Goal: Check status: Check status

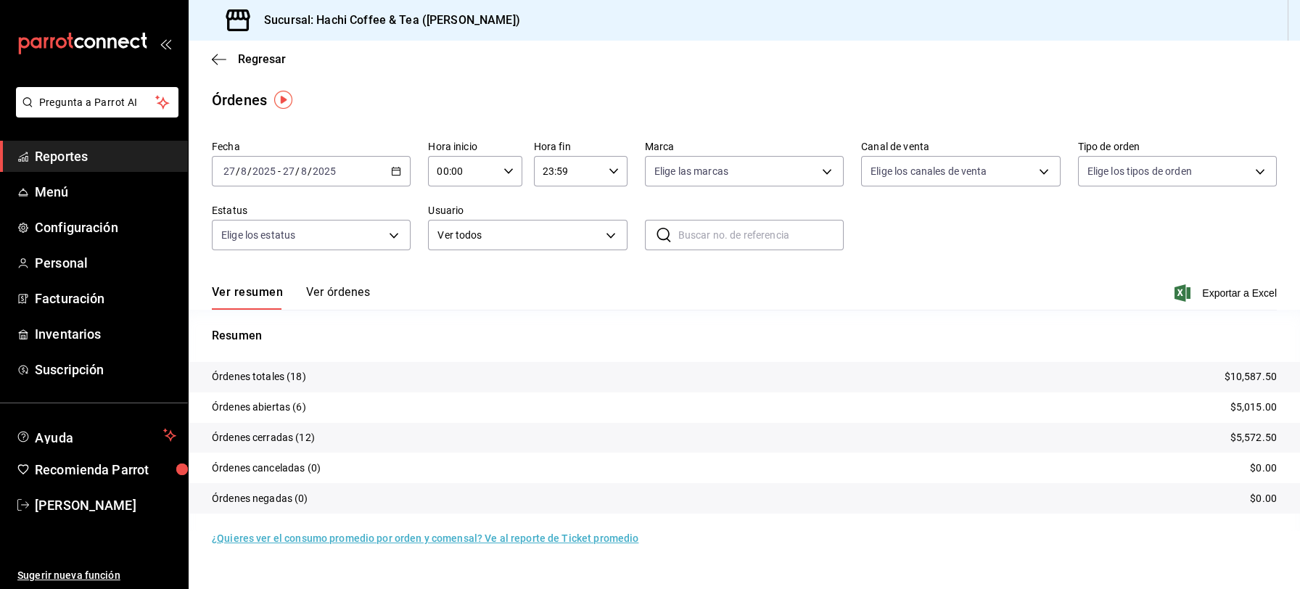
click at [147, 165] on span "Reportes" at bounding box center [105, 157] width 141 height 20
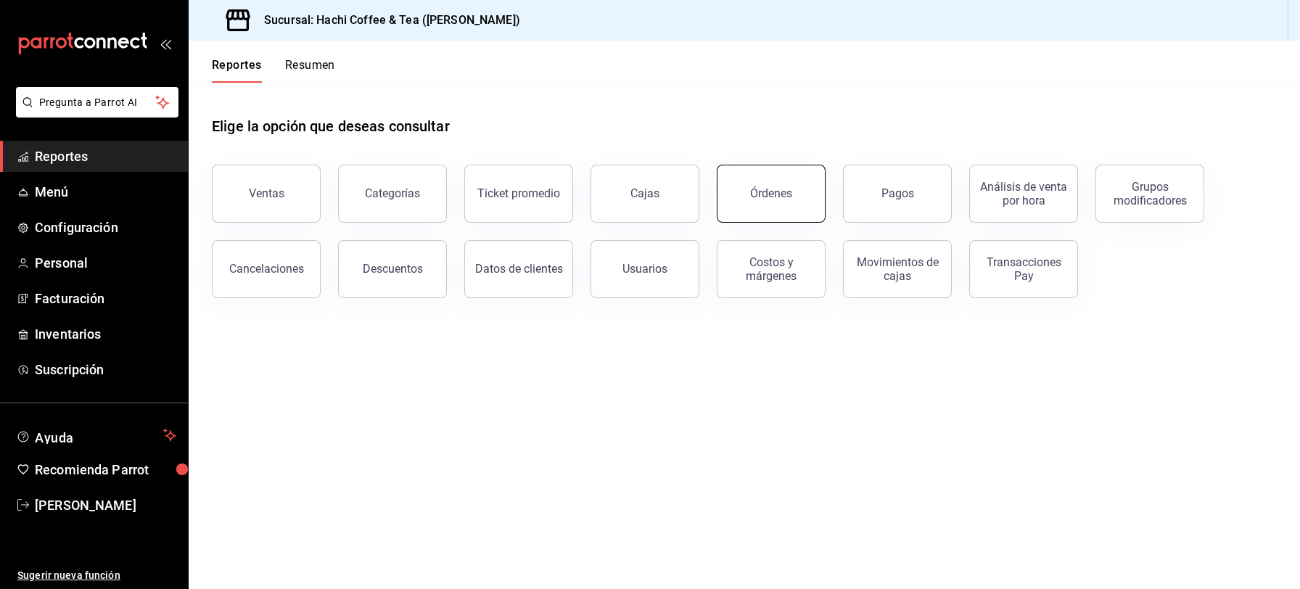
click at [791, 202] on button "Órdenes" at bounding box center [771, 194] width 109 height 58
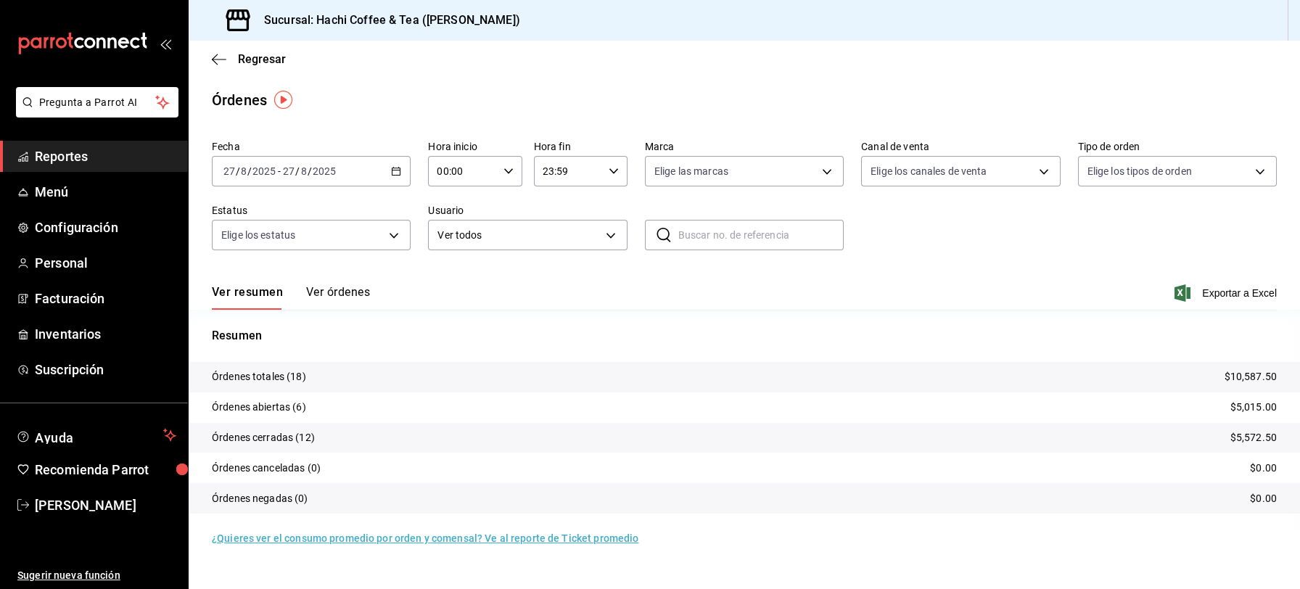
click at [355, 297] on button "Ver órdenes" at bounding box center [338, 297] width 64 height 25
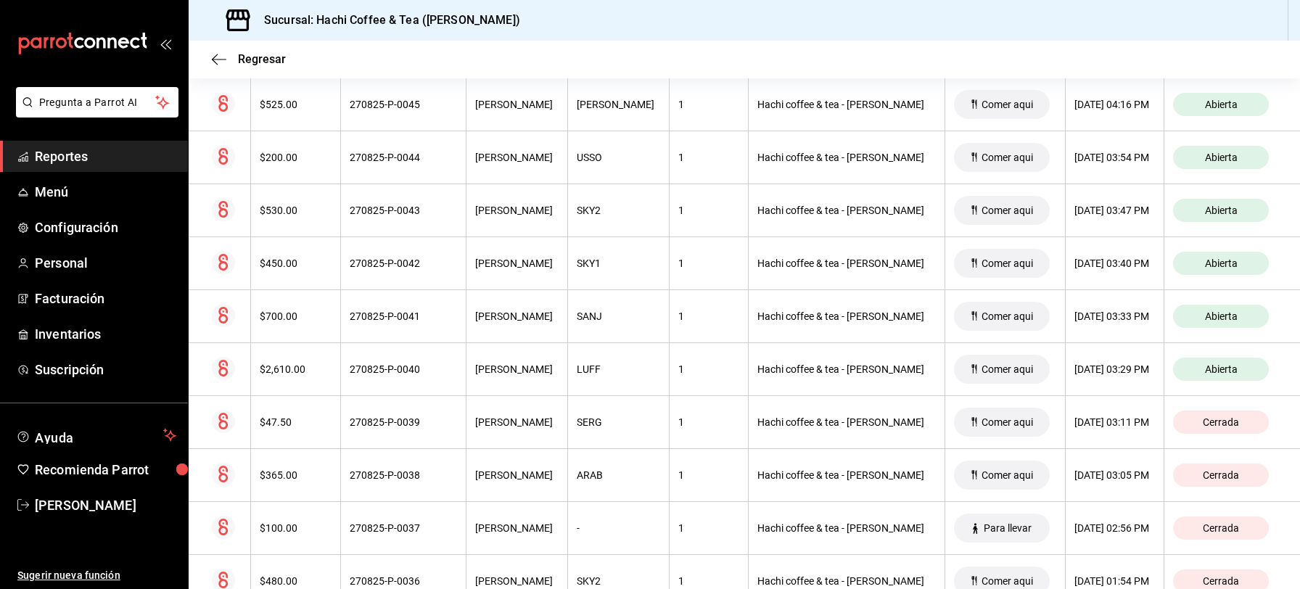
scroll to position [280, 0]
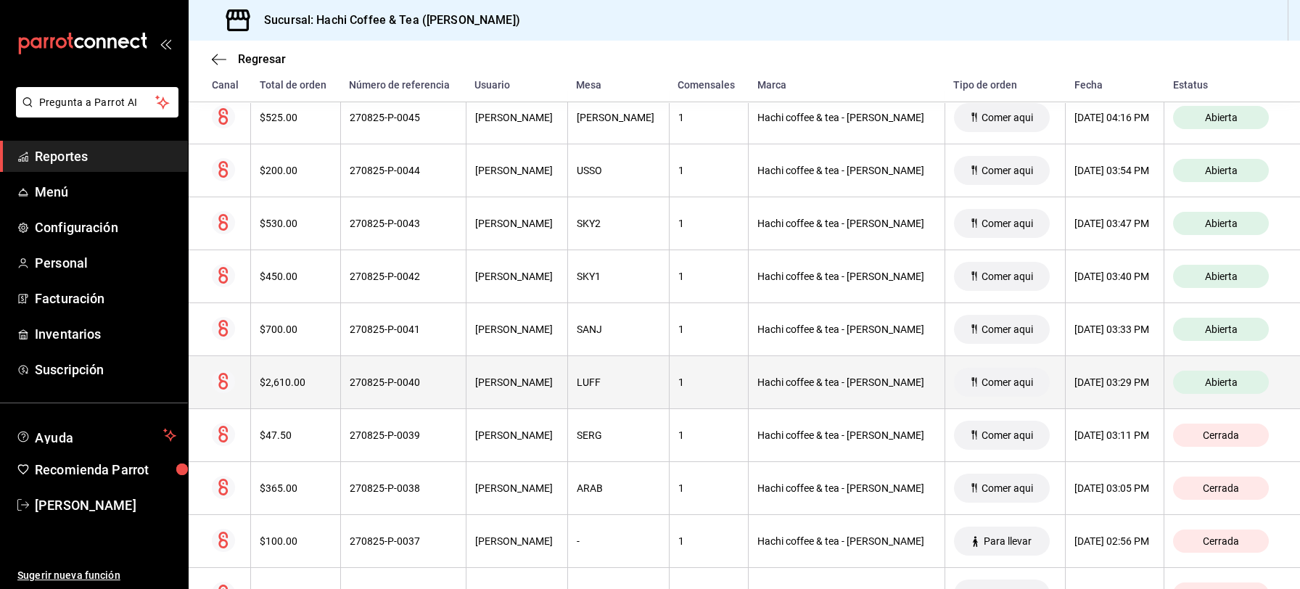
click at [1074, 382] on div "27/08/2025 03:29 PM" at bounding box center [1114, 382] width 81 height 12
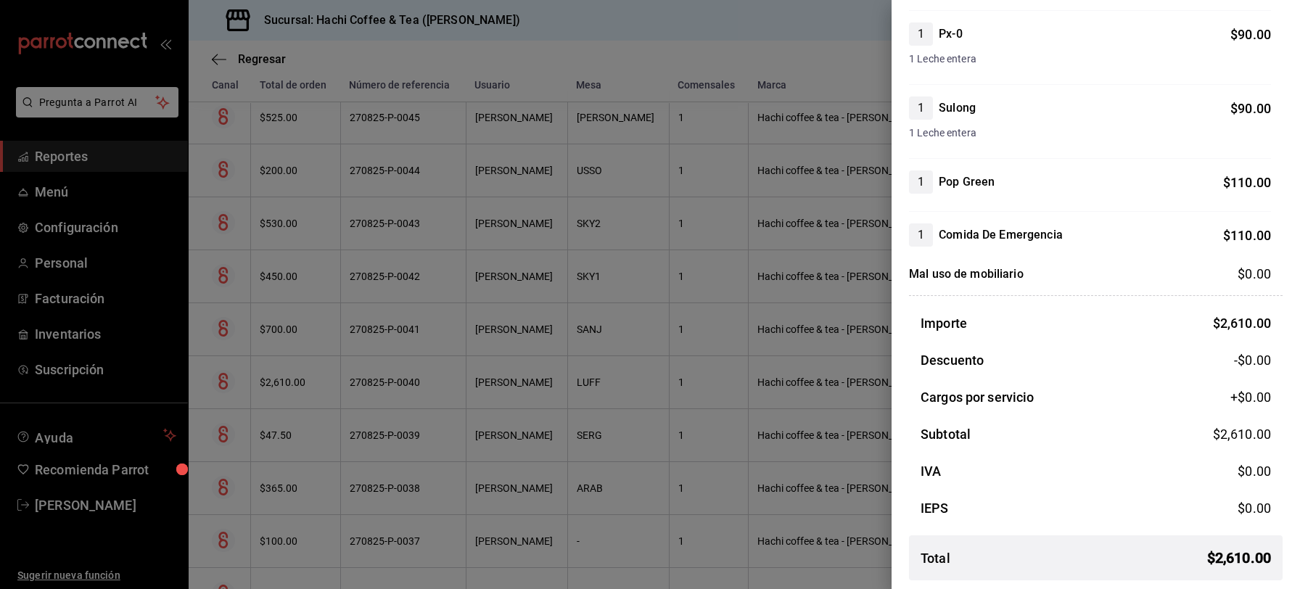
scroll to position [0, 0]
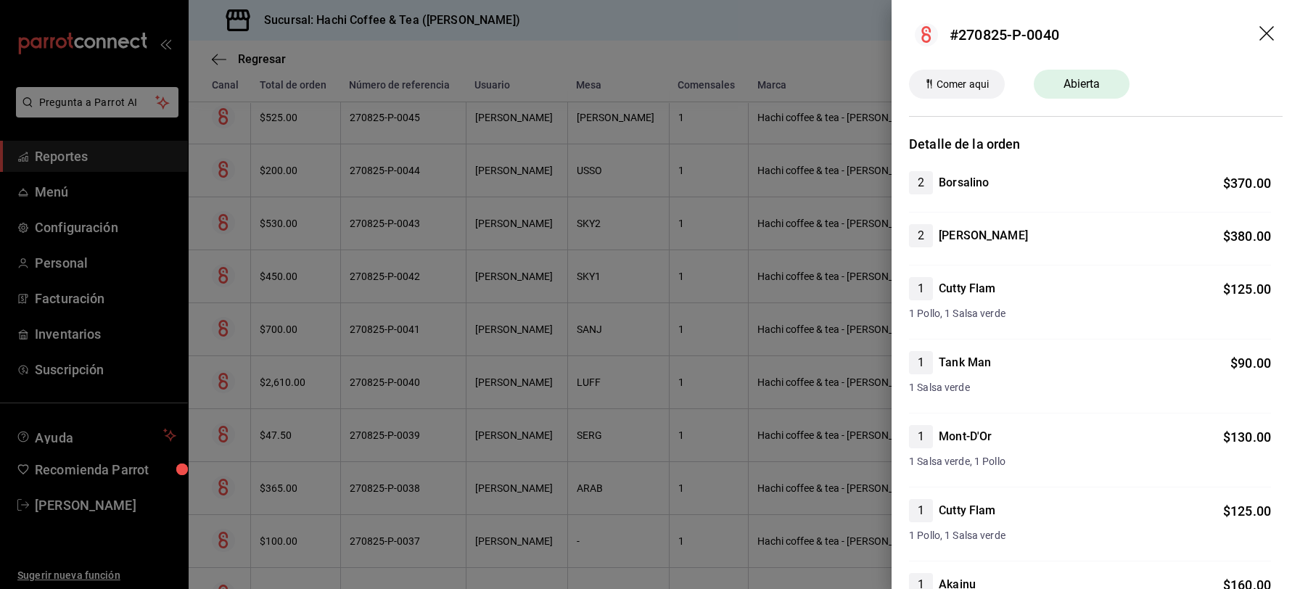
click at [1259, 35] on icon "drag" at bounding box center [1267, 34] width 17 height 17
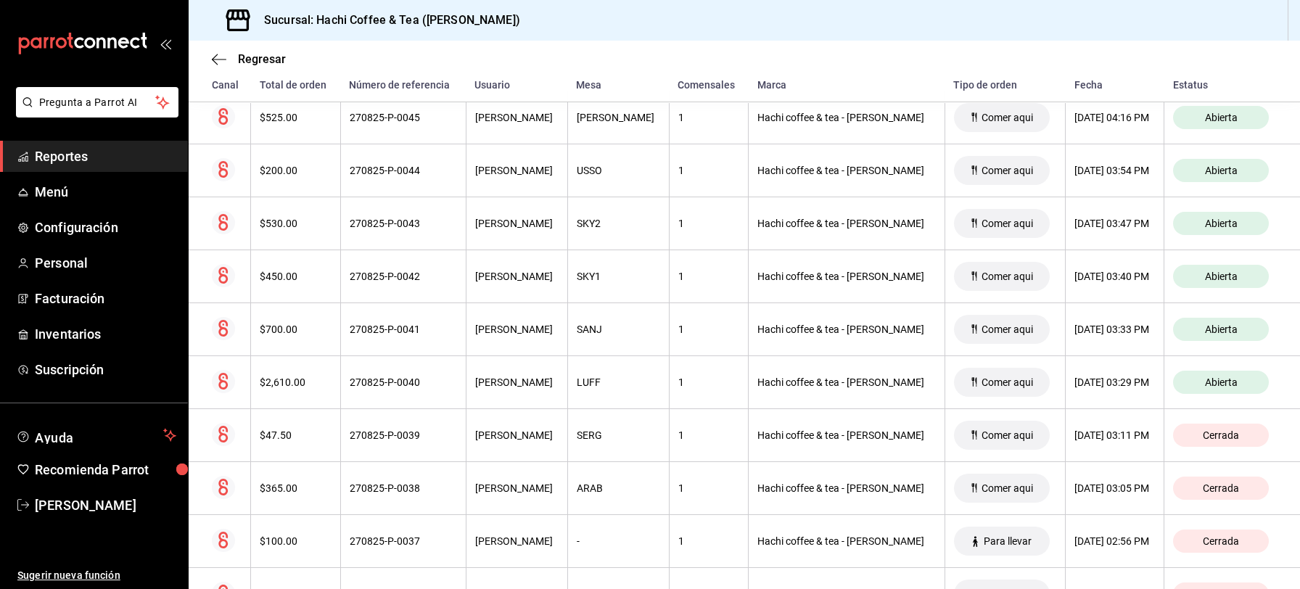
click at [63, 154] on span "Reportes" at bounding box center [105, 157] width 141 height 20
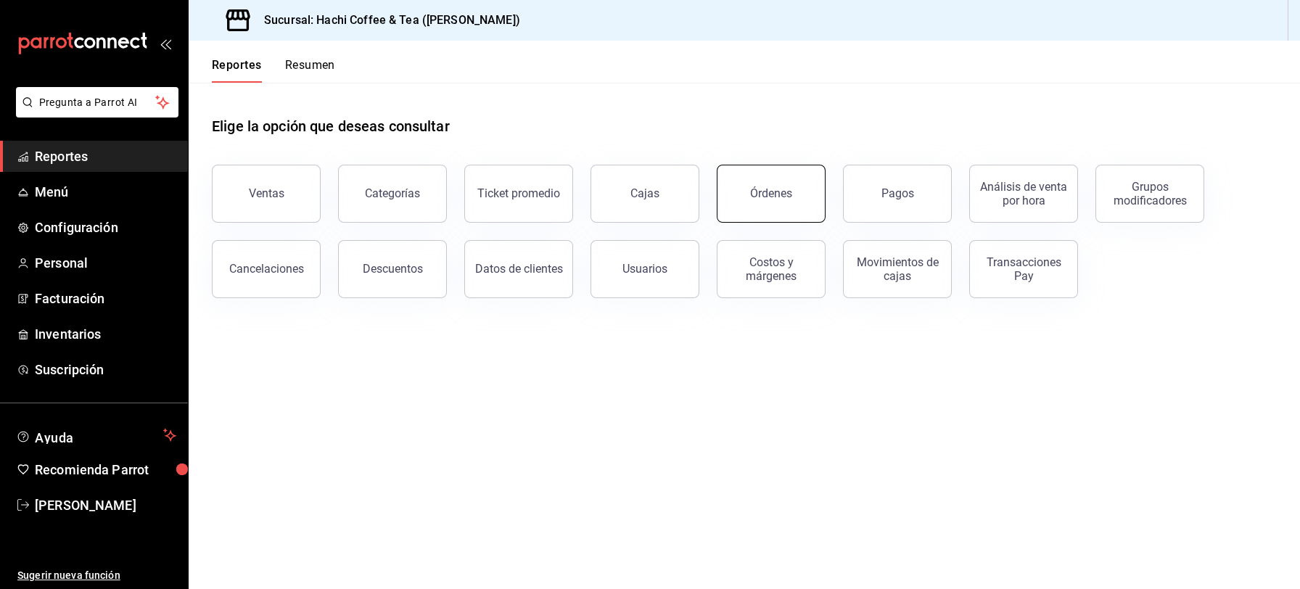
click at [775, 202] on button "Órdenes" at bounding box center [771, 194] width 109 height 58
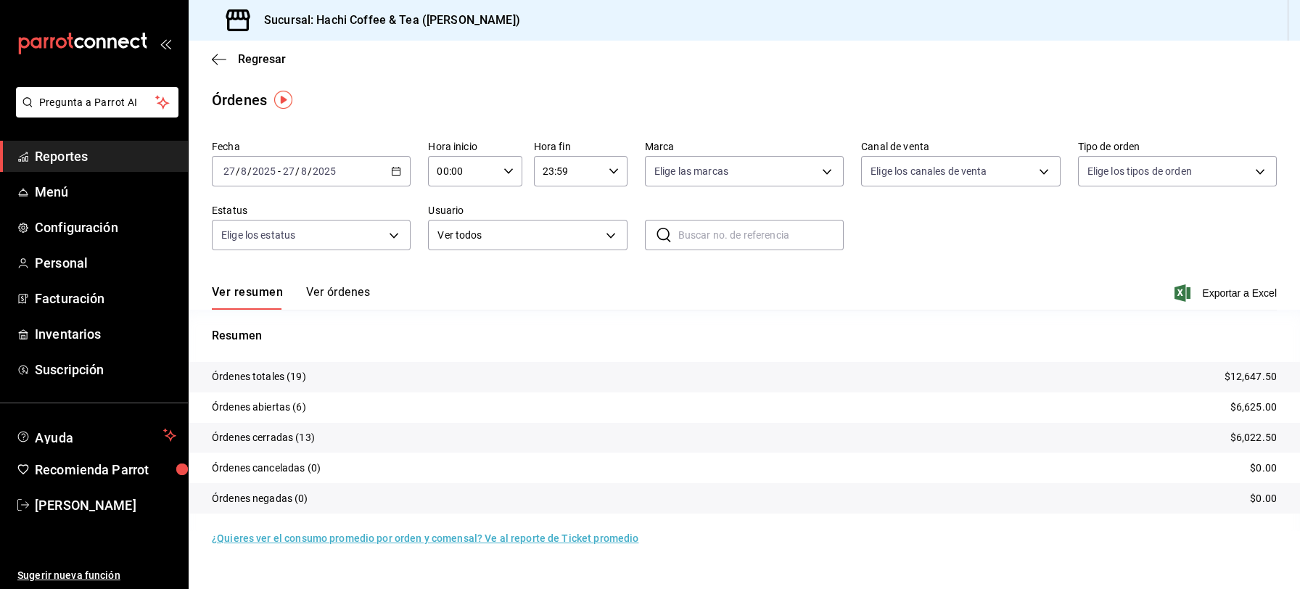
click at [334, 297] on button "Ver órdenes" at bounding box center [338, 297] width 64 height 25
